Goal: Navigation & Orientation: Understand site structure

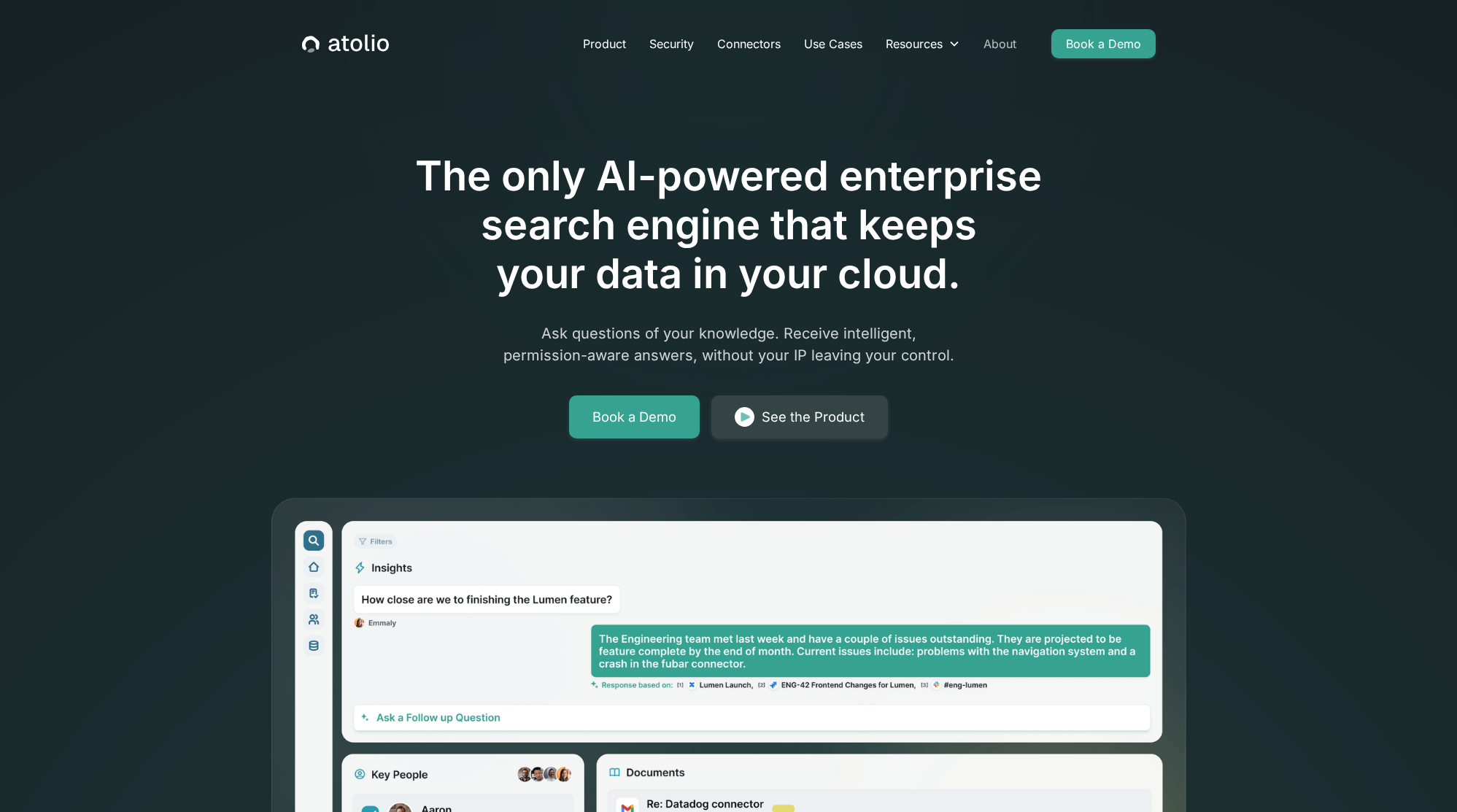
click at [1002, 43] on link "About" at bounding box center [1000, 44] width 56 height 30
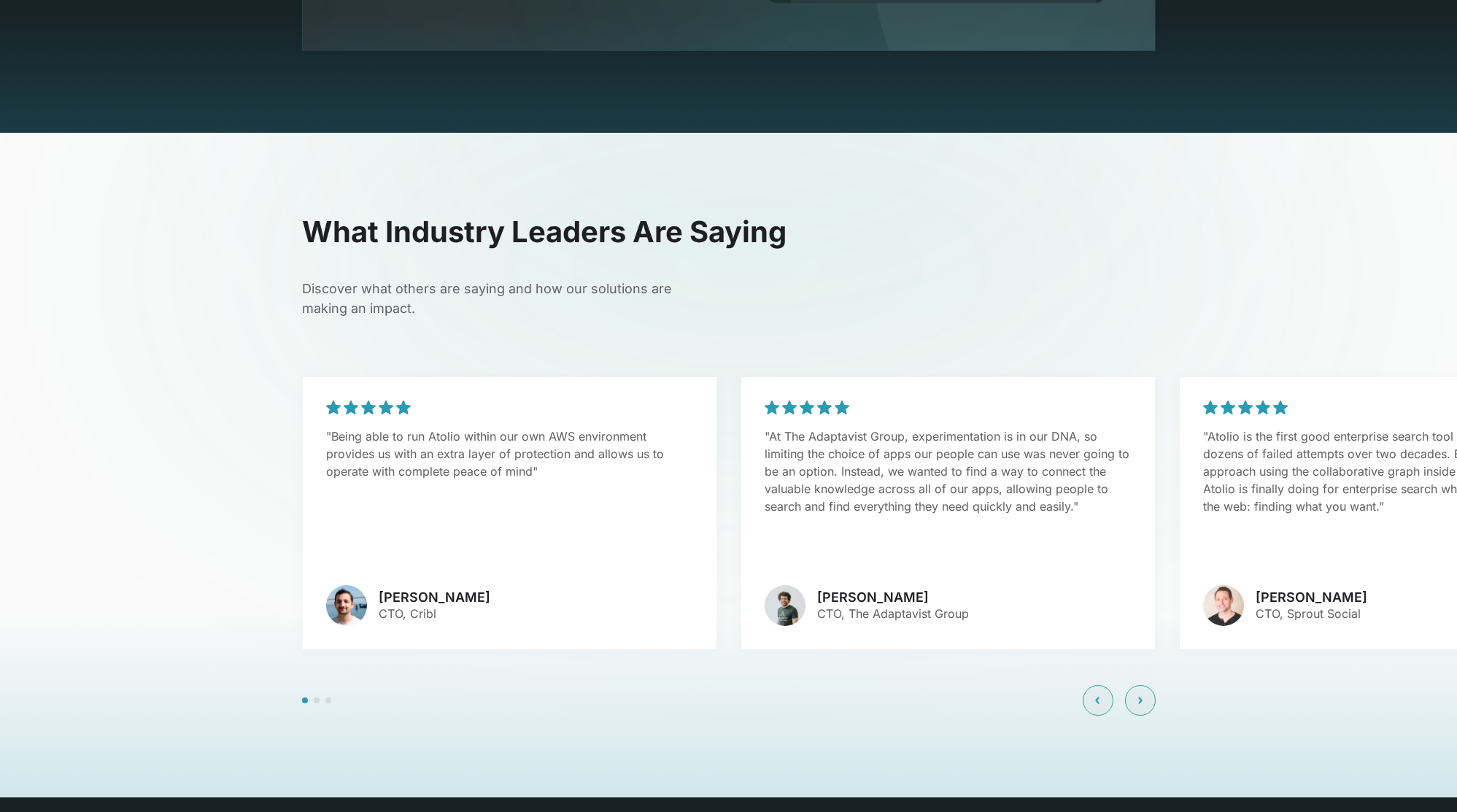
scroll to position [3335, 0]
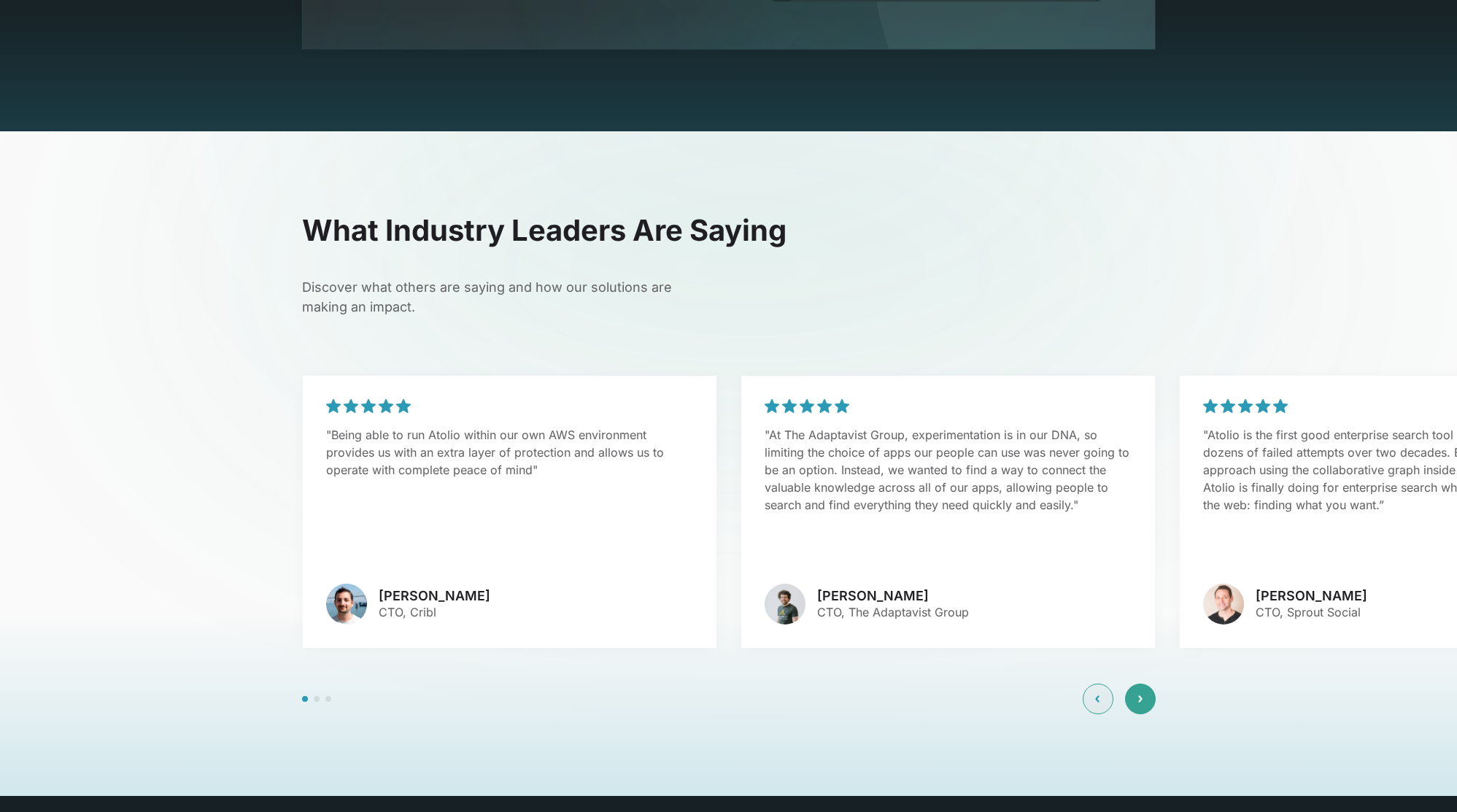
click at [1141, 695] on icon at bounding box center [1141, 699] width 4 height 9
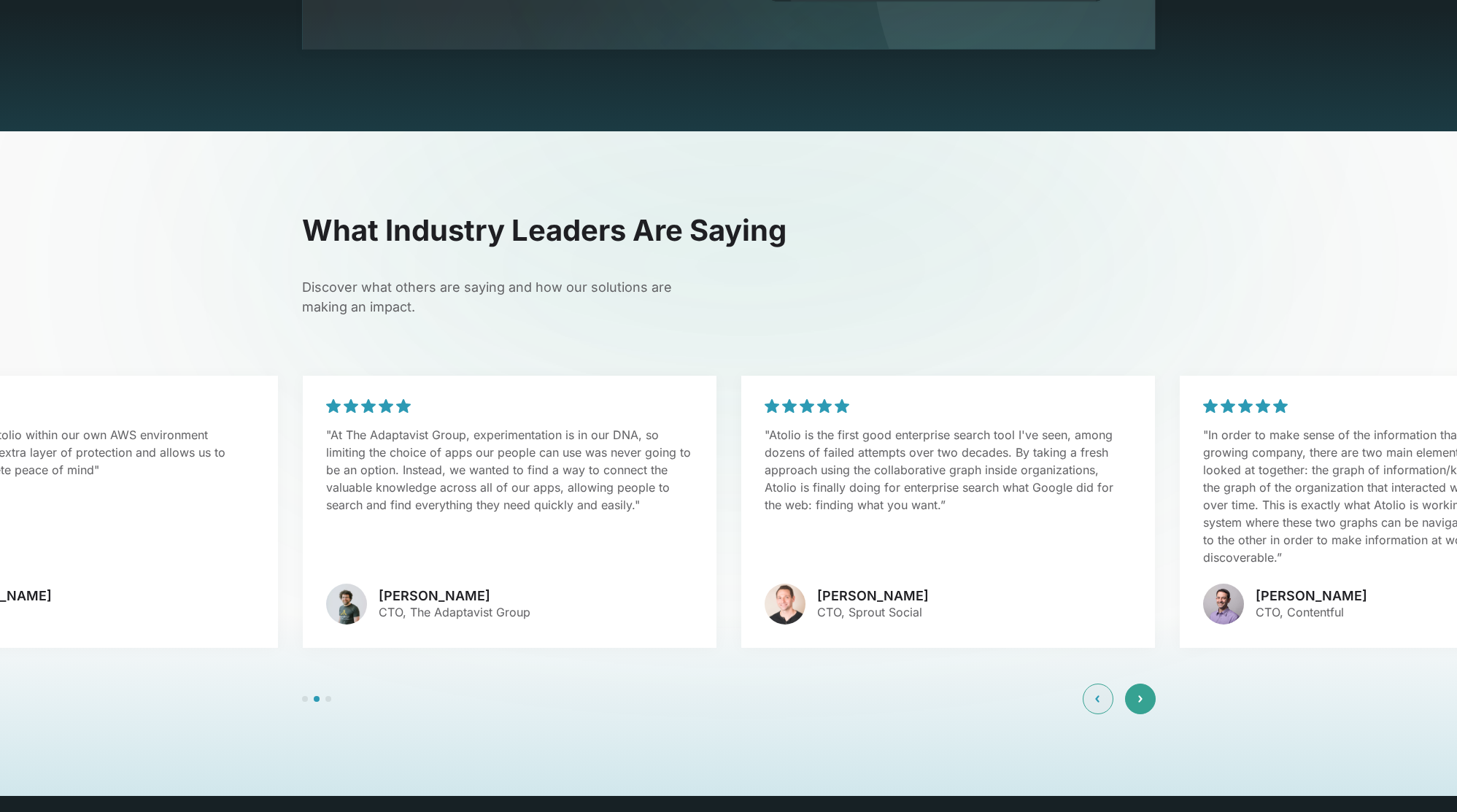
click at [1141, 695] on icon at bounding box center [1141, 699] width 4 height 9
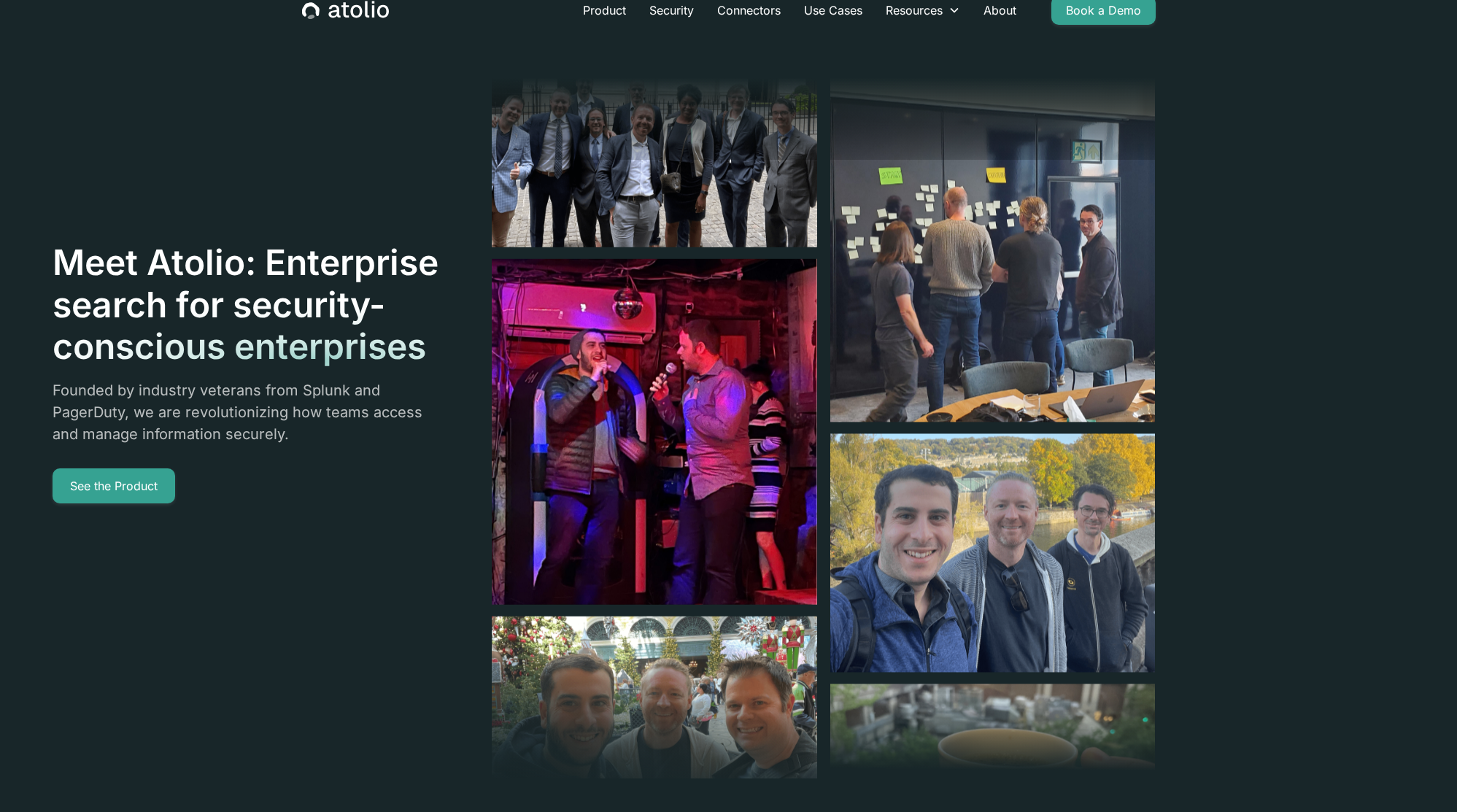
scroll to position [0, 0]
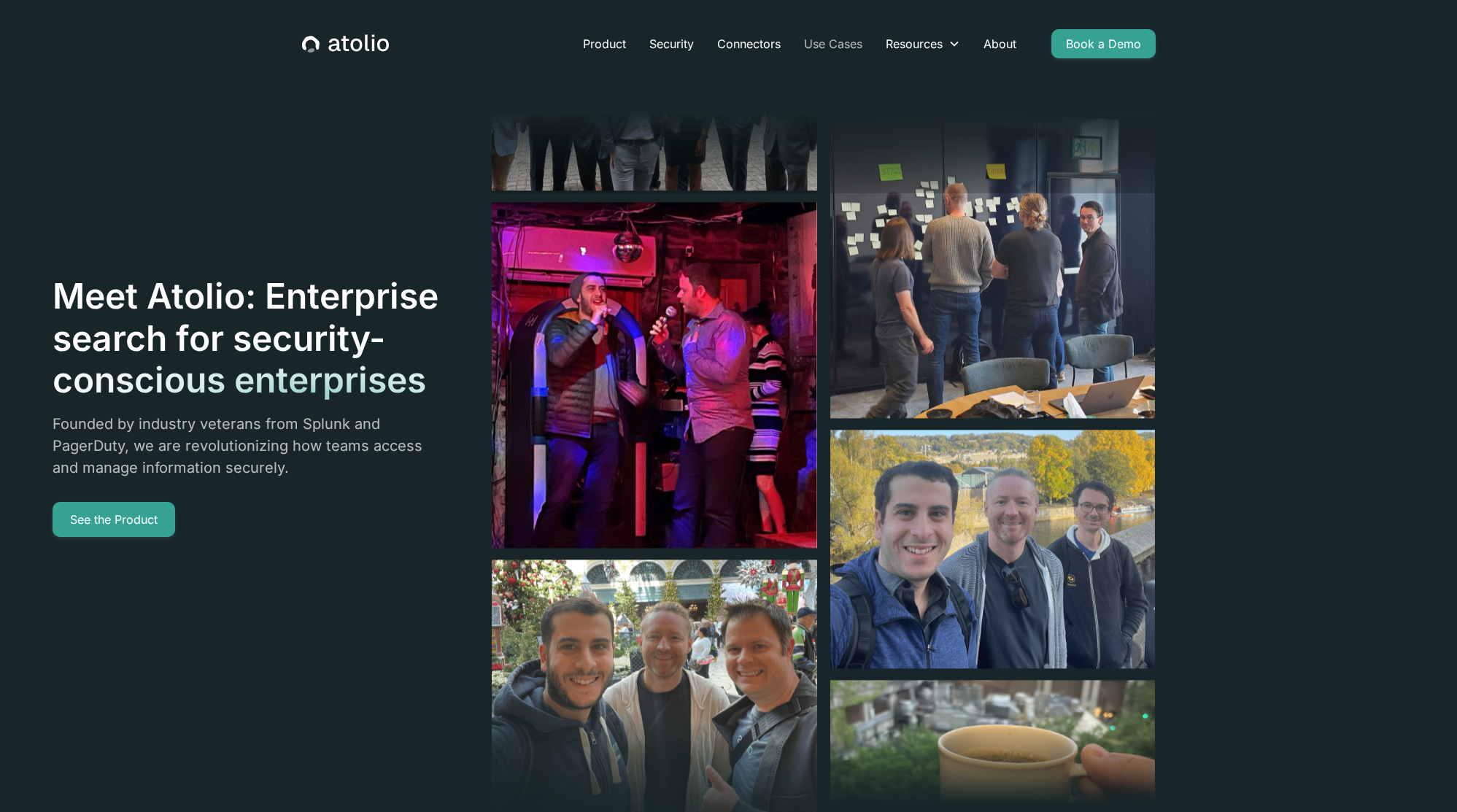
click at [822, 40] on link "Use Cases" at bounding box center [833, 44] width 82 height 30
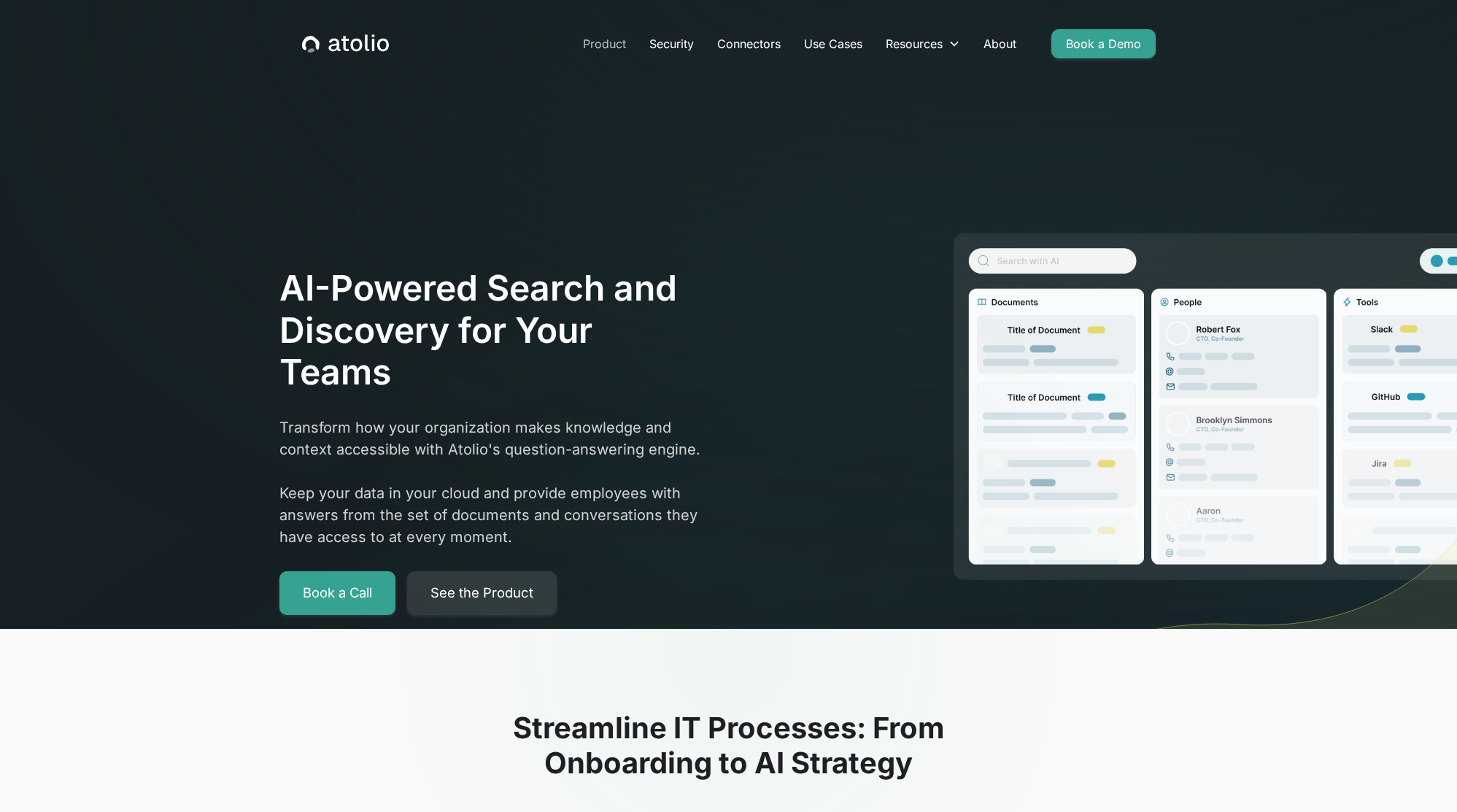
click at [608, 46] on link "Product" at bounding box center [604, 44] width 66 height 30
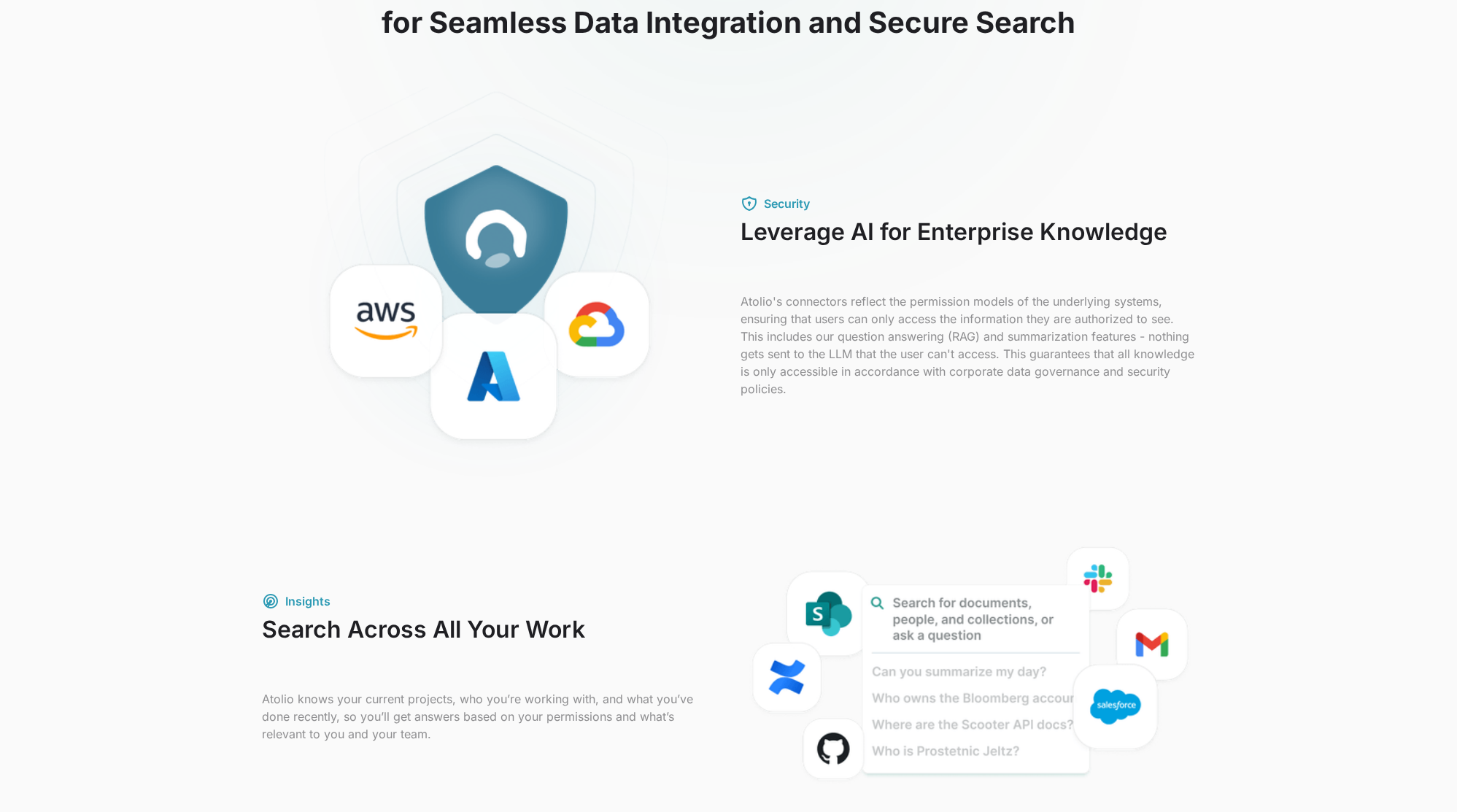
scroll to position [322, 0]
